Goal: Contribute content: Add original content to the website for others to see

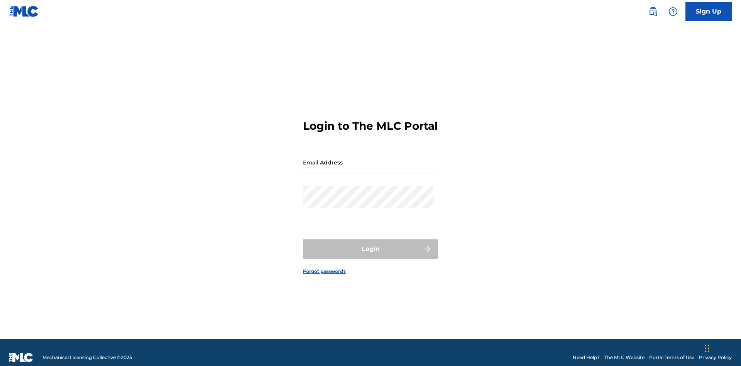
scroll to position [10, 0]
click at [368, 159] on input "Email Address" at bounding box center [368, 162] width 131 height 22
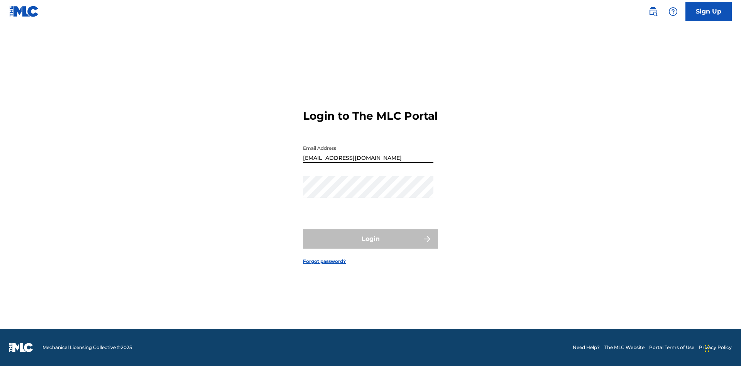
type input "Duke.McTesterson@gmail.com"
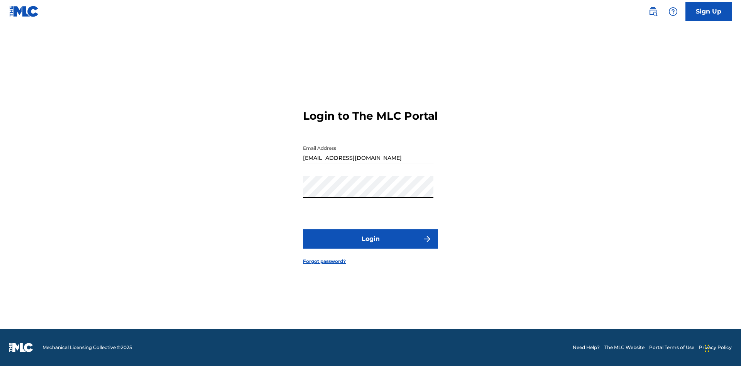
click at [371, 246] on button "Login" at bounding box center [370, 238] width 135 height 19
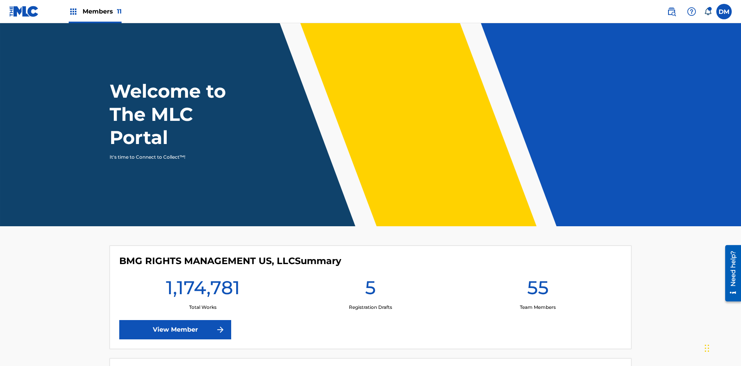
click at [95, 11] on span "Members 11" at bounding box center [102, 11] width 39 height 9
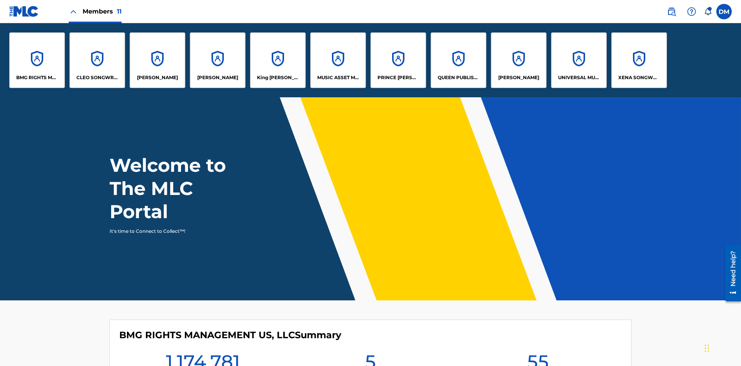
click at [579, 78] on p "UNIVERSAL MUSIC PUB GROUP" at bounding box center [579, 77] width 42 height 7
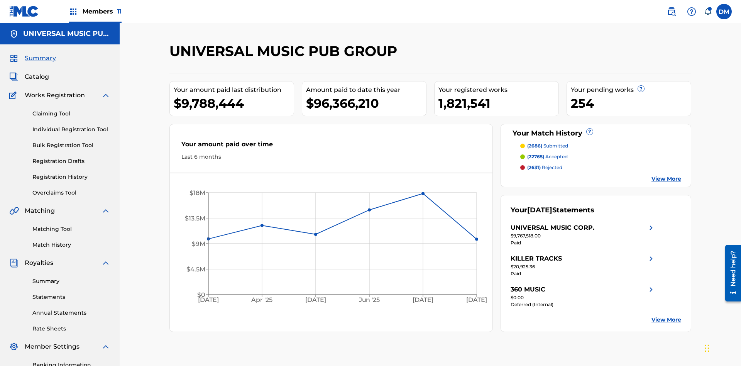
scroll to position [79, 0]
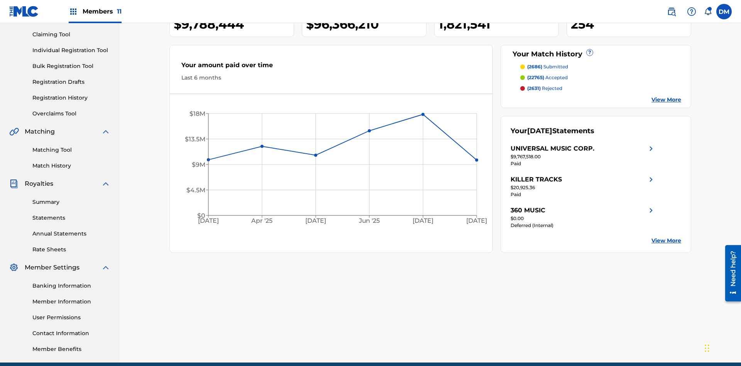
click at [71, 50] on link "Individual Registration Tool" at bounding box center [71, 50] width 78 height 8
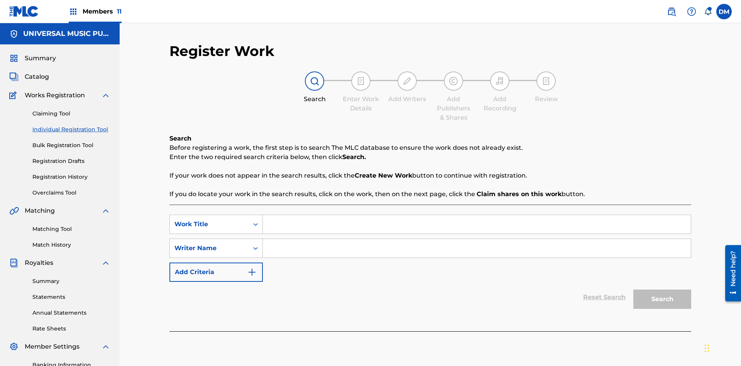
click at [477, 215] on input "Search Form" at bounding box center [477, 224] width 428 height 19
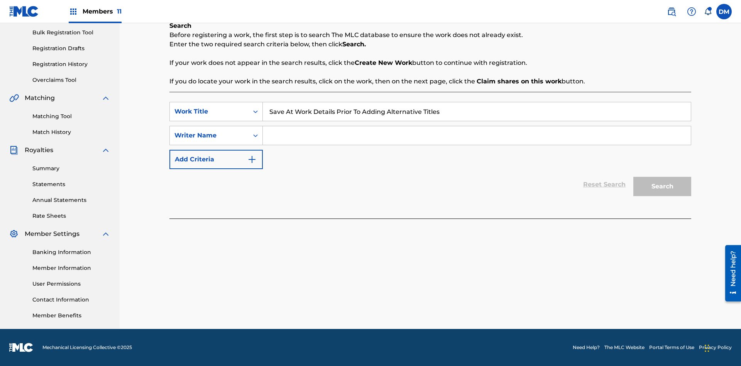
type input "Save At Work Details Prior To Adding Alternative Titles"
click at [477, 136] on input "Search Form" at bounding box center [477, 135] width 428 height 19
type input "QWERTYUIOP"
click at [663, 187] on button "Search" at bounding box center [663, 186] width 58 height 19
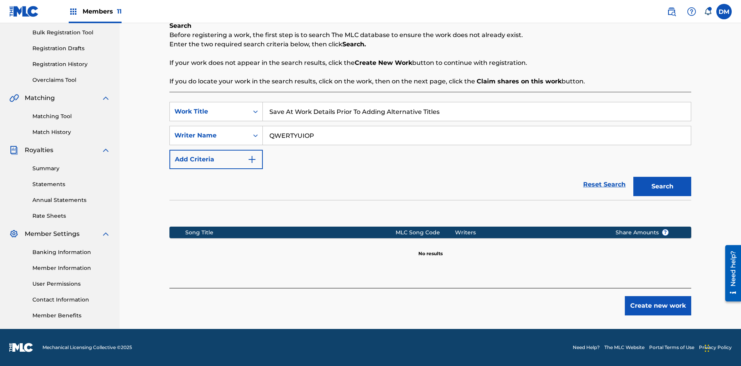
click at [658, 306] on button "Create new work" at bounding box center [658, 305] width 66 height 19
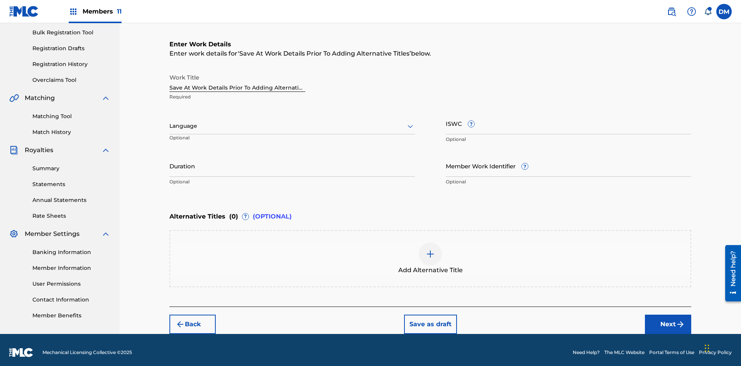
click at [292, 161] on input "Duration" at bounding box center [293, 166] width 246 height 22
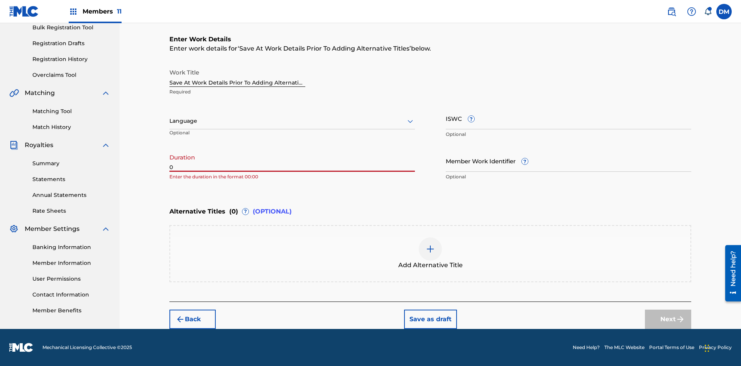
click at [292, 161] on input "0" at bounding box center [293, 161] width 246 height 22
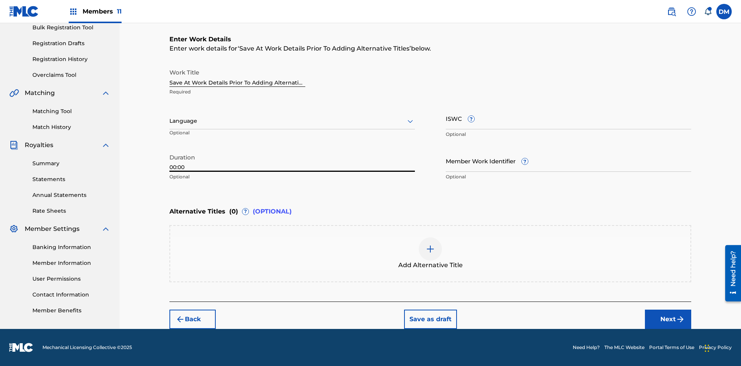
type input "00:00"
click at [410, 121] on icon at bounding box center [410, 121] width 9 height 9
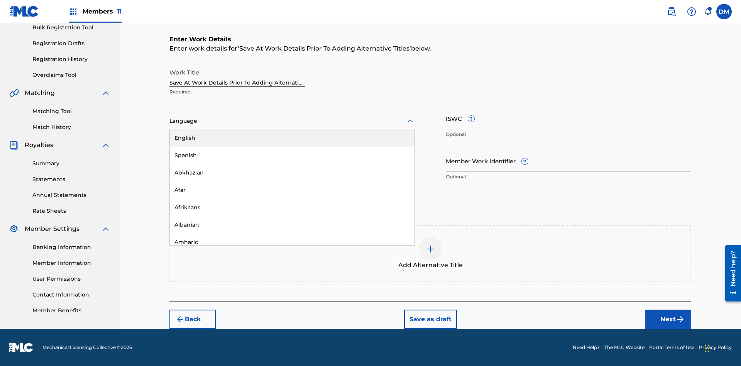
click at [292, 190] on div "Afar" at bounding box center [292, 189] width 245 height 17
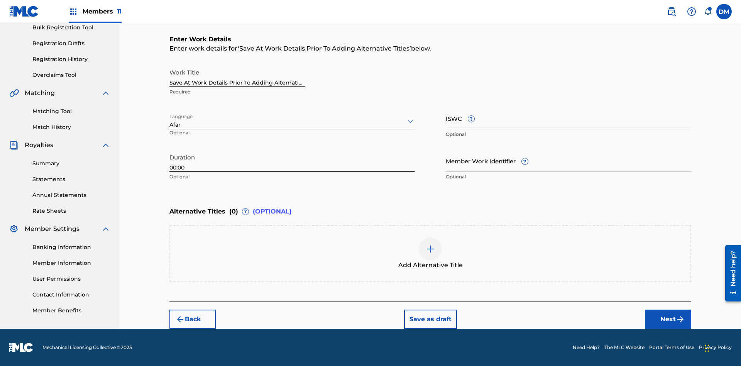
click at [569, 161] on input "Member Work Identifier ?" at bounding box center [569, 161] width 246 height 22
type input "2025.08.25.05"
click at [569, 118] on input "ISWC ?" at bounding box center [569, 118] width 246 height 22
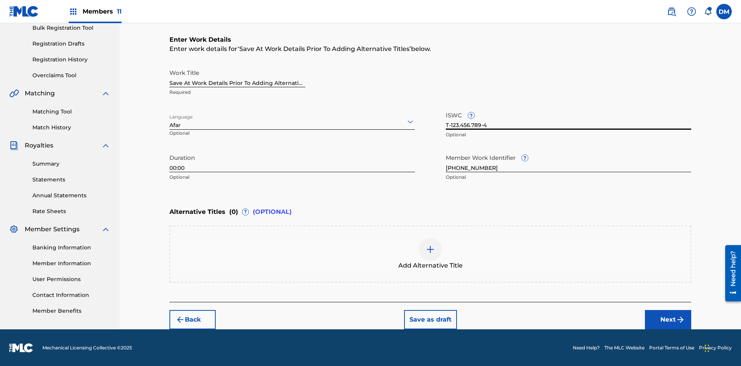
type input "T-123.456.789-4"
click at [430, 319] on button "Save as draft" at bounding box center [430, 319] width 53 height 19
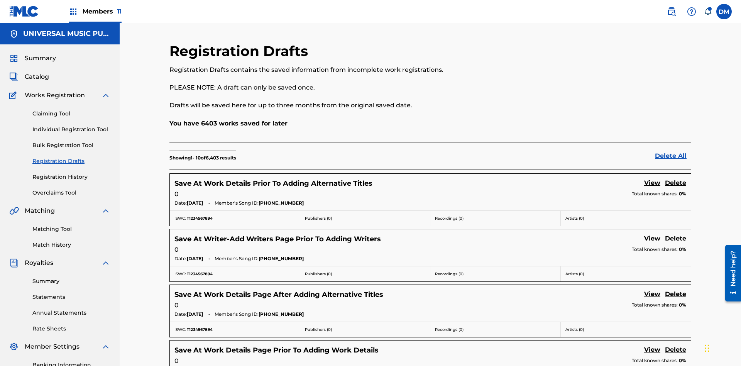
click at [653, 178] on link "View" at bounding box center [652, 183] width 16 height 10
